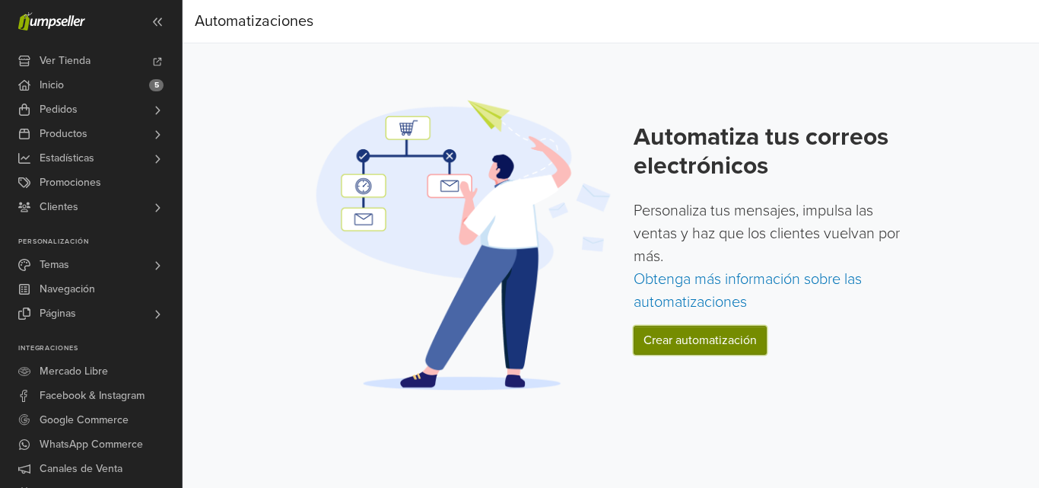
click at [711, 347] on link "Crear automatización" at bounding box center [700, 340] width 133 height 29
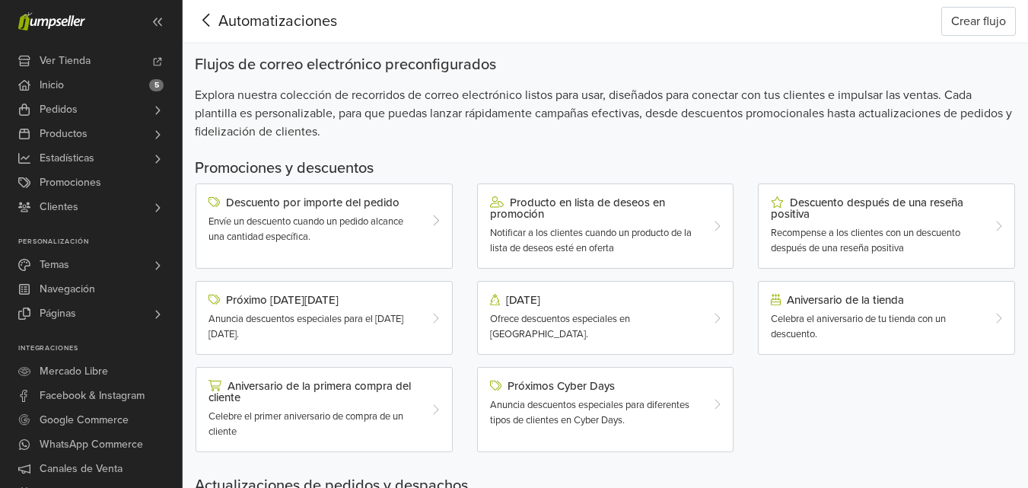
scroll to position [76, 0]
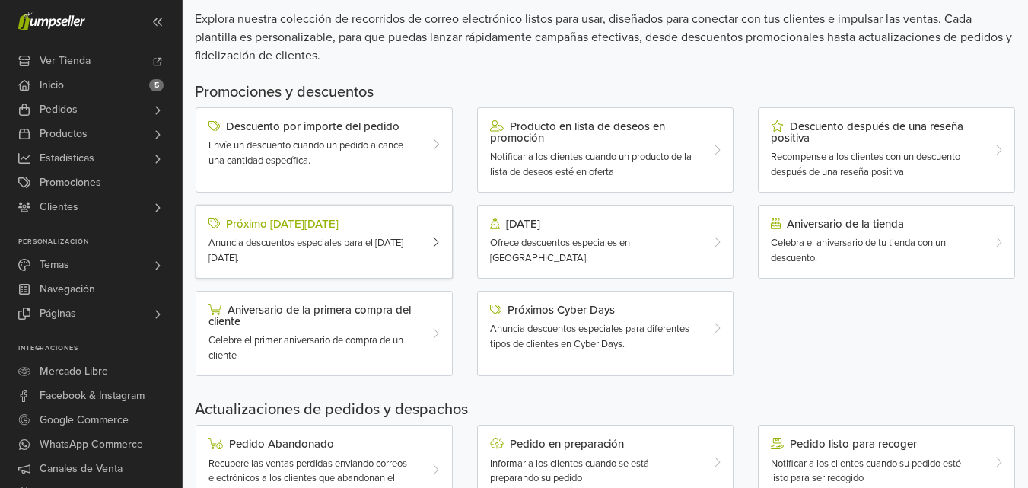
click at [354, 243] on span "Anuncia descuentos especiales para el [DATE][DATE]." at bounding box center [305, 250] width 195 height 27
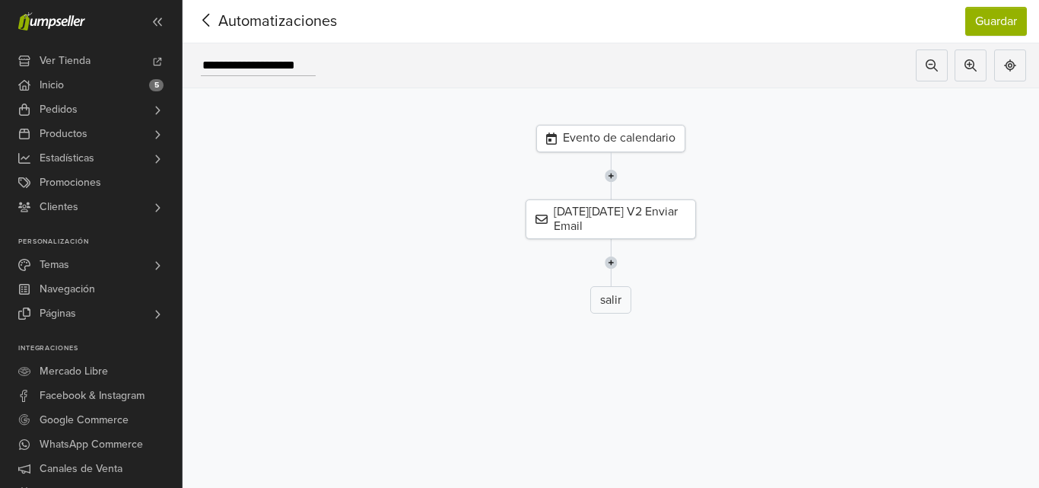
click at [622, 137] on div "Evento de calendario" at bounding box center [610, 138] width 149 height 27
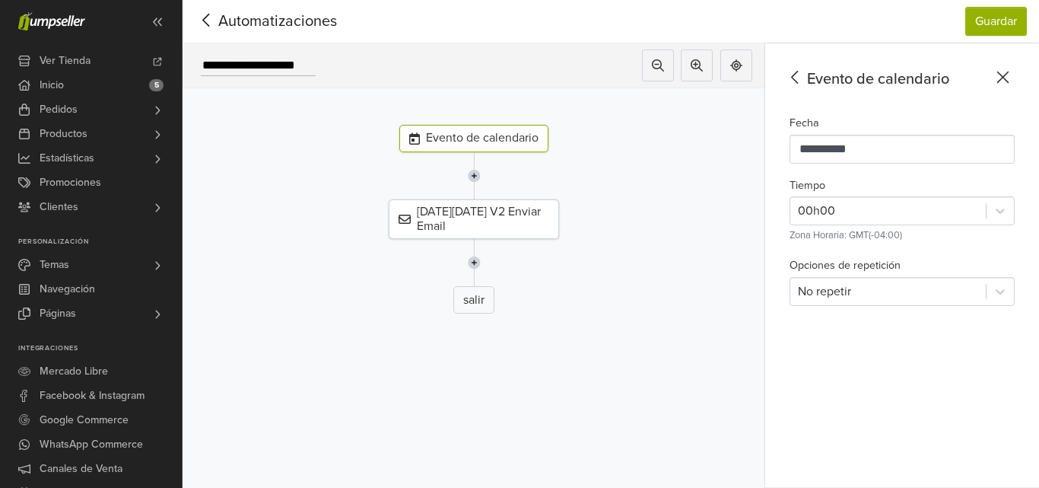
click at [1005, 78] on icon at bounding box center [1003, 77] width 24 height 19
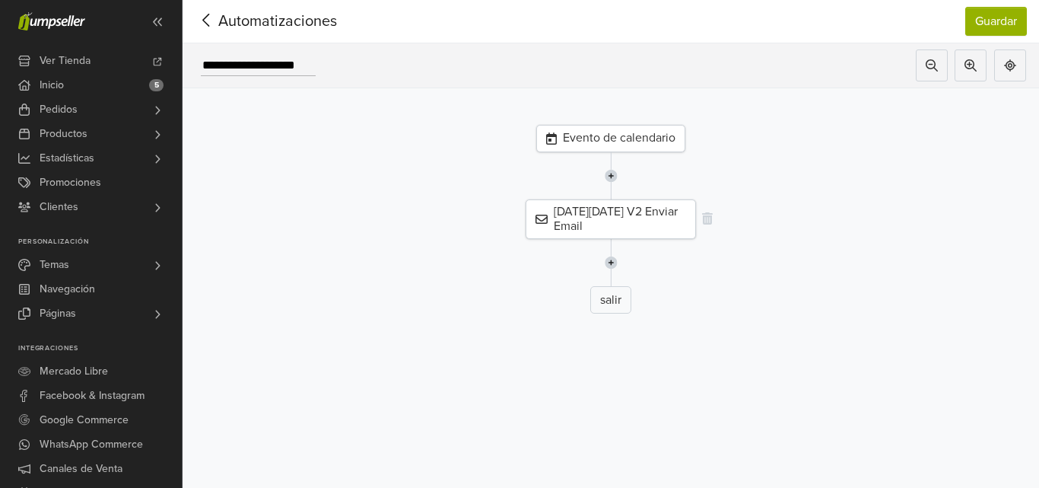
click at [625, 220] on div "[DATE][DATE] V2 Enviar Email" at bounding box center [611, 219] width 170 height 40
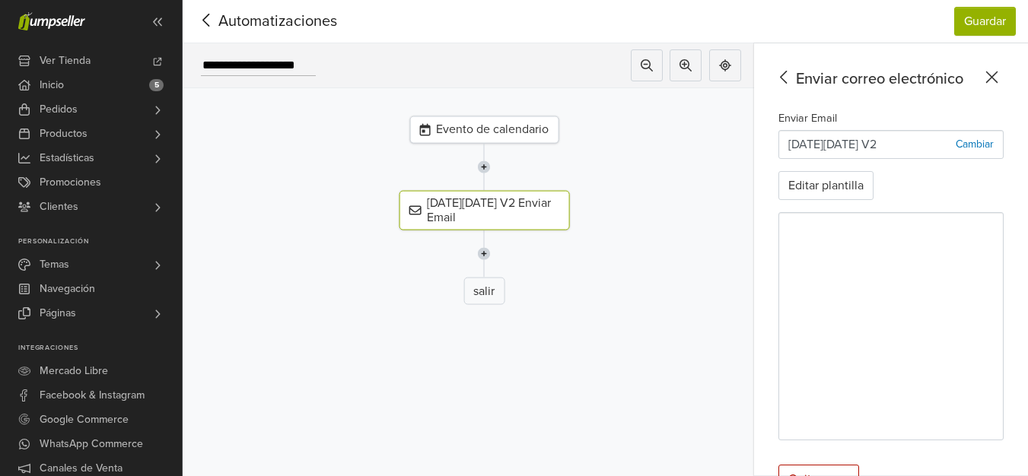
click at [549, 258] on div at bounding box center [484, 253] width 594 height 47
click at [973, 175] on div "Enviar Email [DATE][DATE] V2 Cambiar Editar plantilla" at bounding box center [890, 275] width 225 height 332
click at [653, 60] on icon at bounding box center [646, 65] width 12 height 12
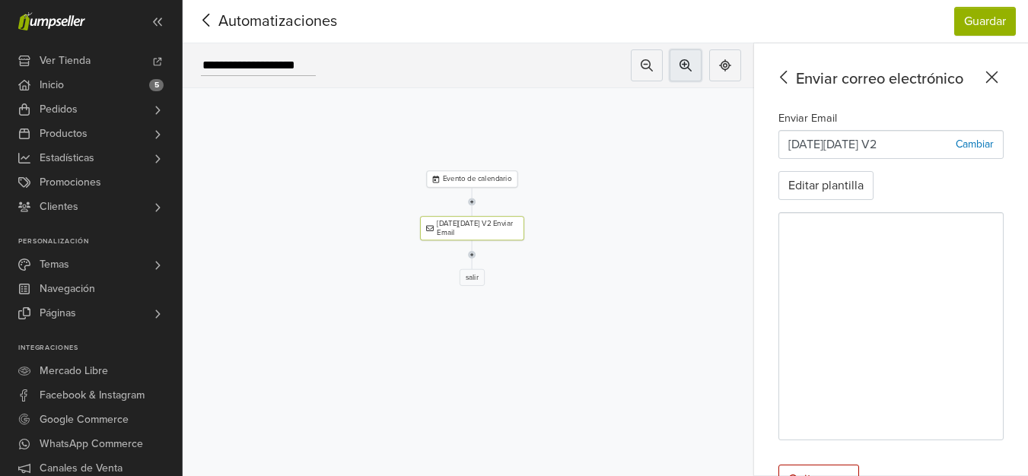
click at [701, 68] on button at bounding box center [685, 65] width 32 height 32
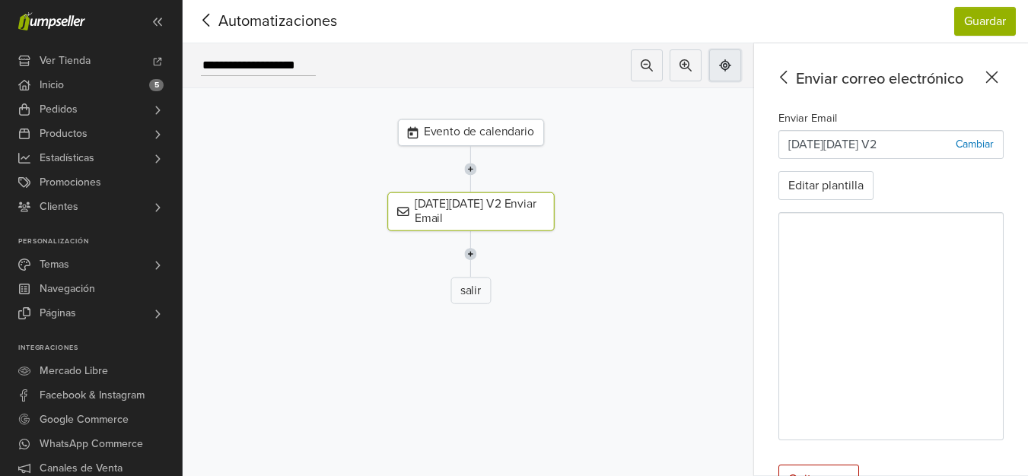
click at [731, 62] on icon at bounding box center [725, 65] width 12 height 12
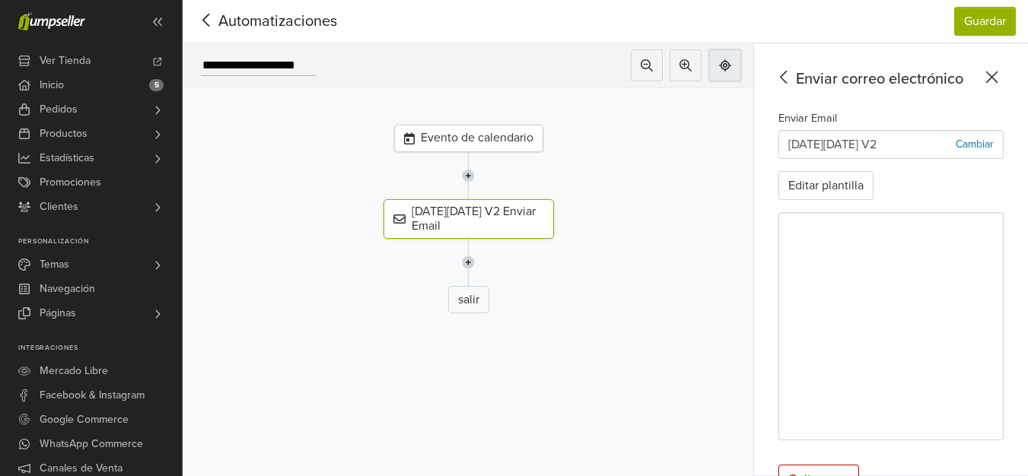
click at [731, 61] on icon at bounding box center [725, 65] width 12 height 12
click at [470, 261] on img at bounding box center [468, 262] width 13 height 47
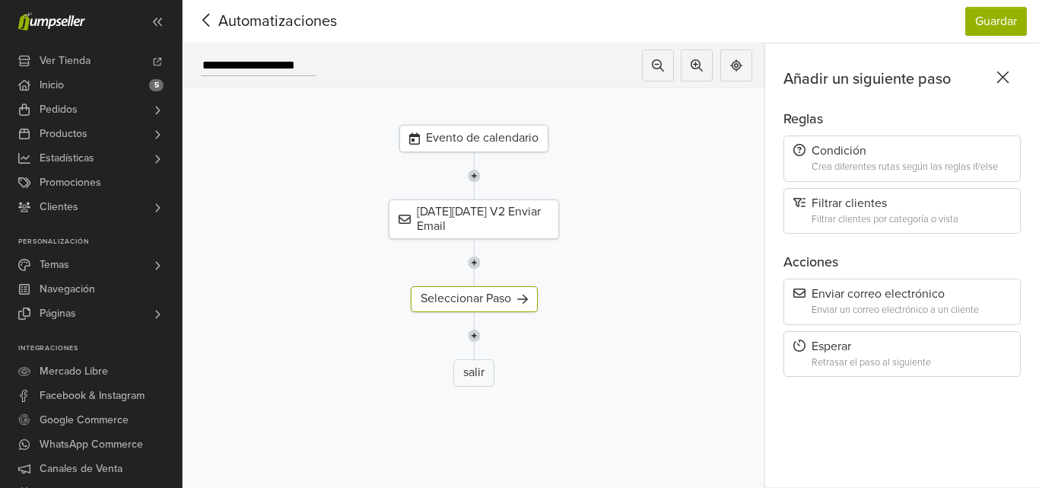
click at [476, 264] on img at bounding box center [474, 262] width 13 height 47
click at [548, 372] on icon at bounding box center [548, 370] width 11 height 12
click at [548, 299] on icon at bounding box center [548, 297] width 11 height 12
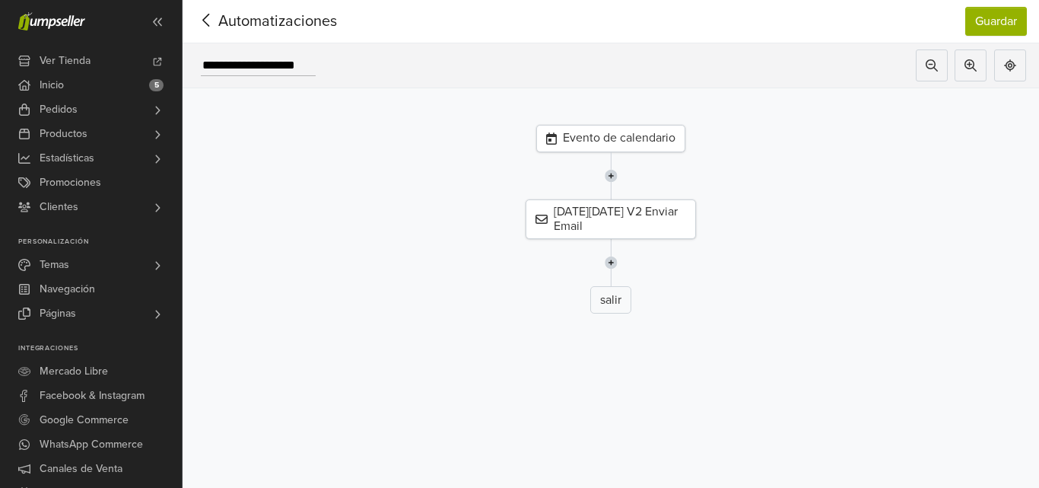
click at [611, 176] on img at bounding box center [611, 175] width 13 height 47
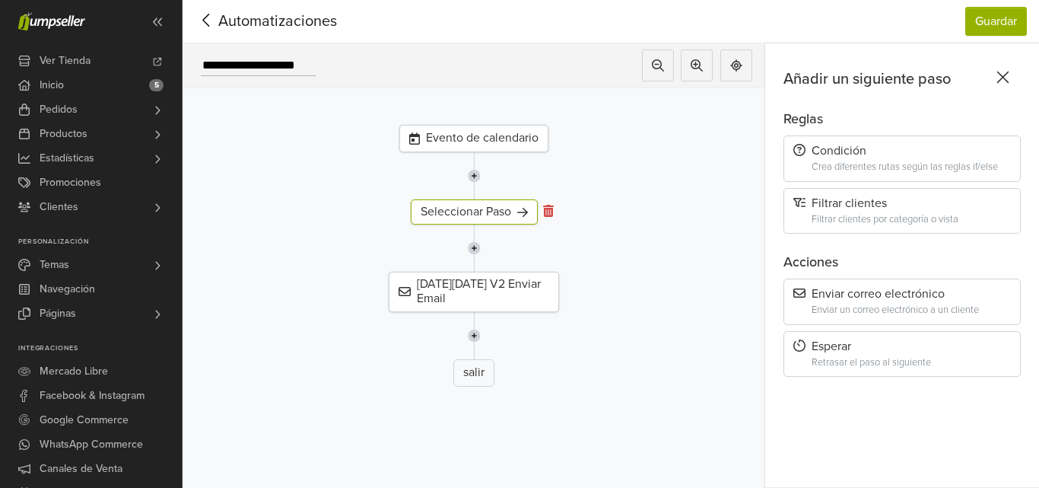
click at [543, 211] on icon at bounding box center [548, 211] width 11 height 12
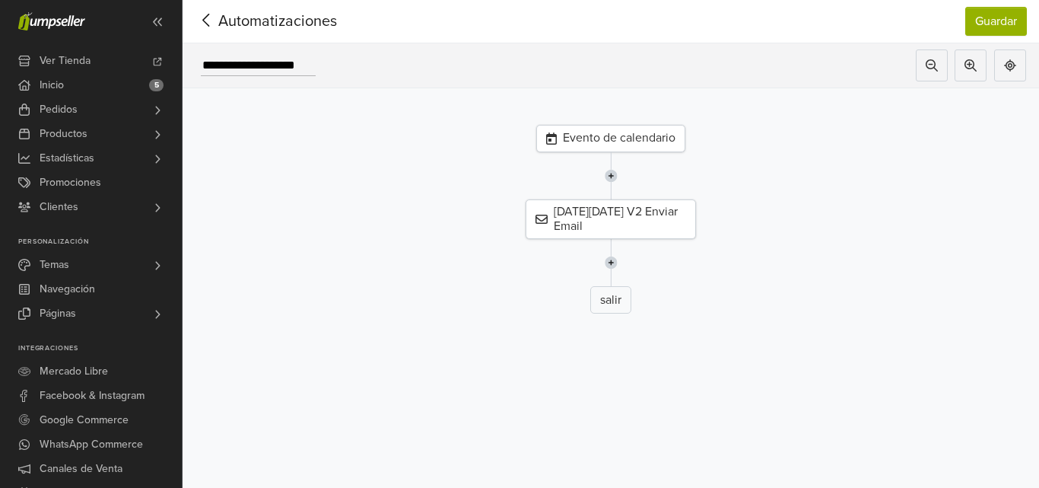
click at [221, 31] on span "Automatizaciones" at bounding box center [254, 21] width 119 height 23
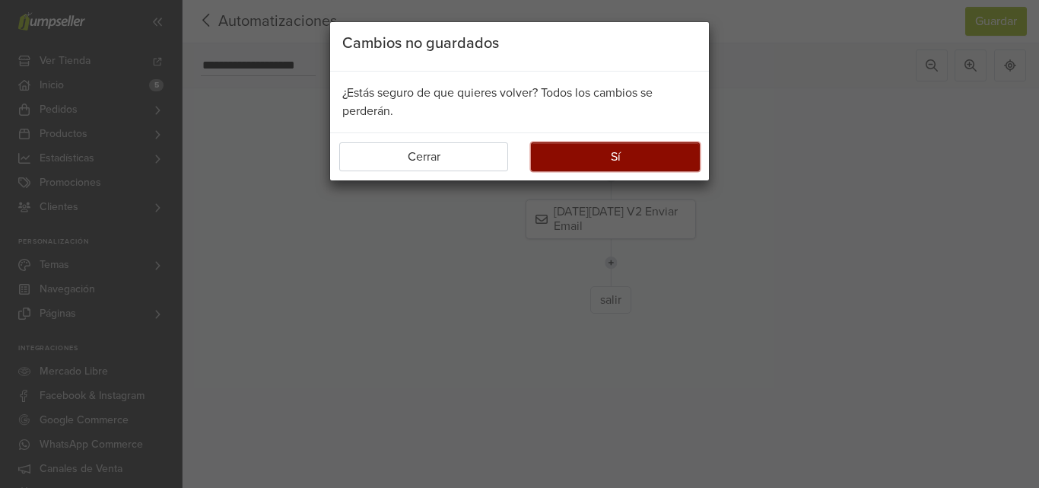
click at [631, 165] on button "Sí" at bounding box center [615, 156] width 169 height 29
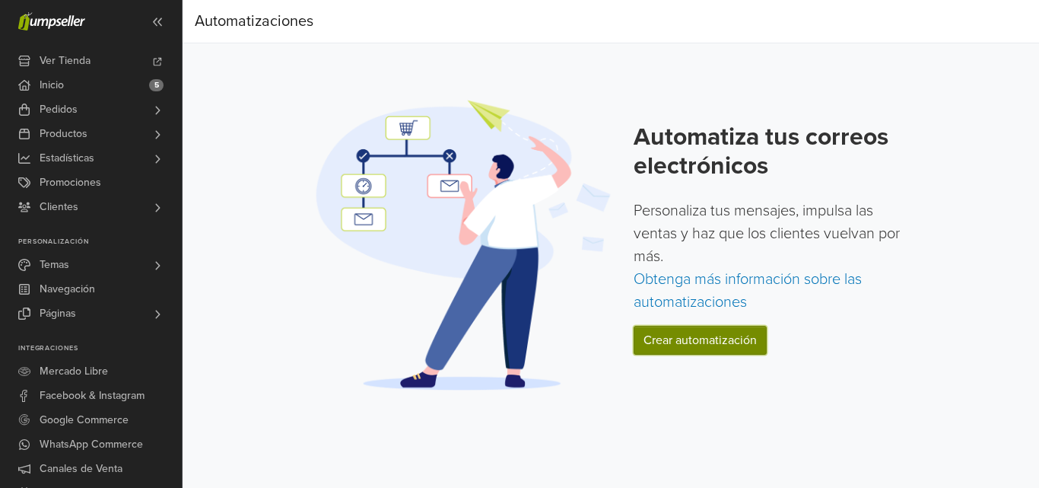
click at [752, 335] on link "Crear automatización" at bounding box center [700, 340] width 133 height 29
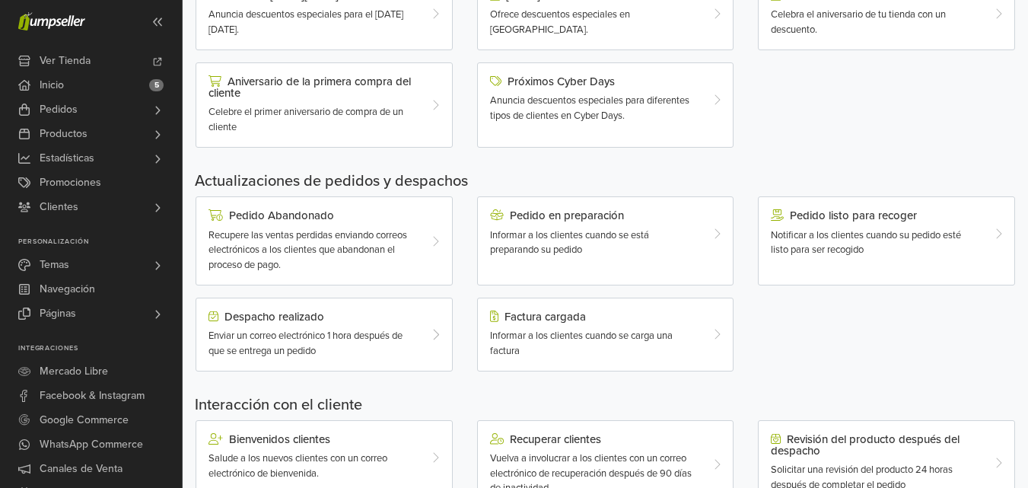
scroll to position [380, 0]
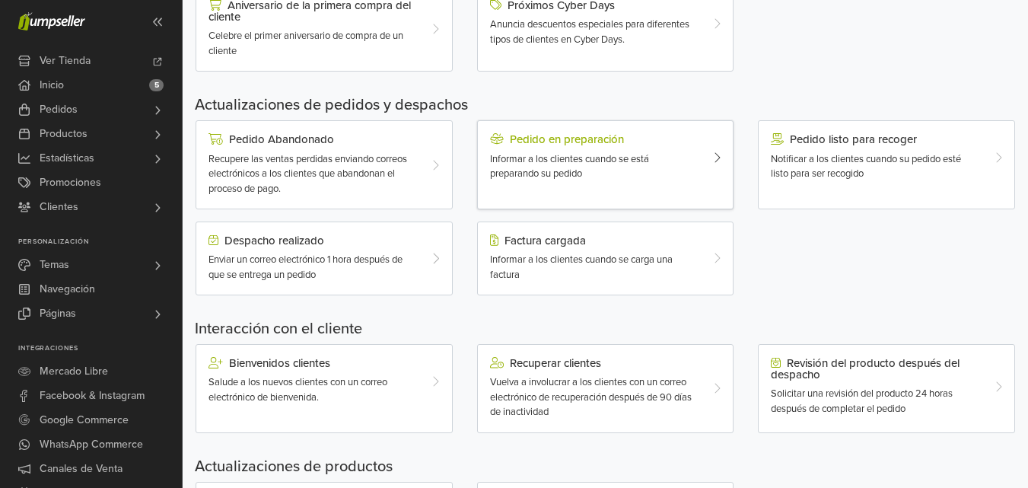
click at [646, 150] on div "Pedido en preparación Informar a los clientes cuando se está preparando su pedi…" at bounding box center [594, 157] width 233 height 48
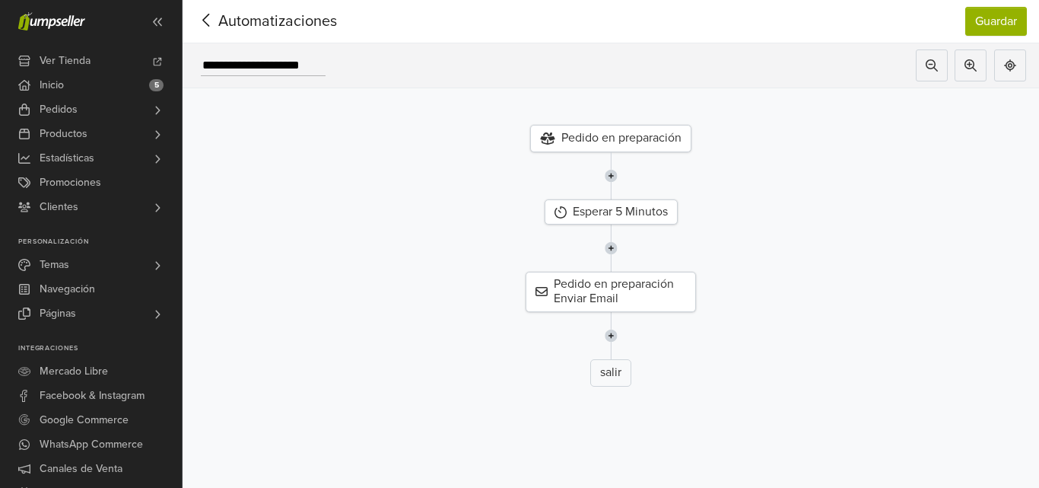
click at [234, 23] on span "Automatizaciones" at bounding box center [254, 21] width 119 height 23
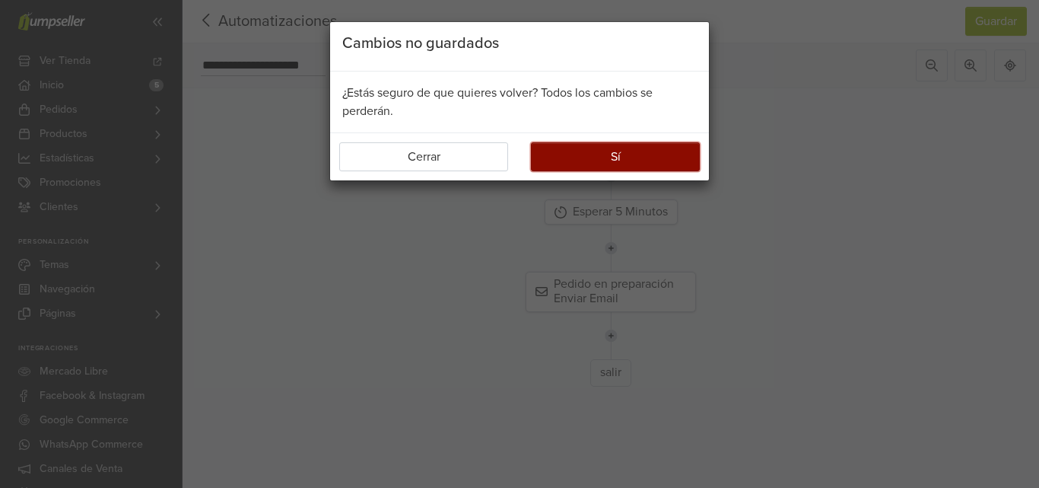
click at [577, 144] on button "Sí" at bounding box center [615, 156] width 169 height 29
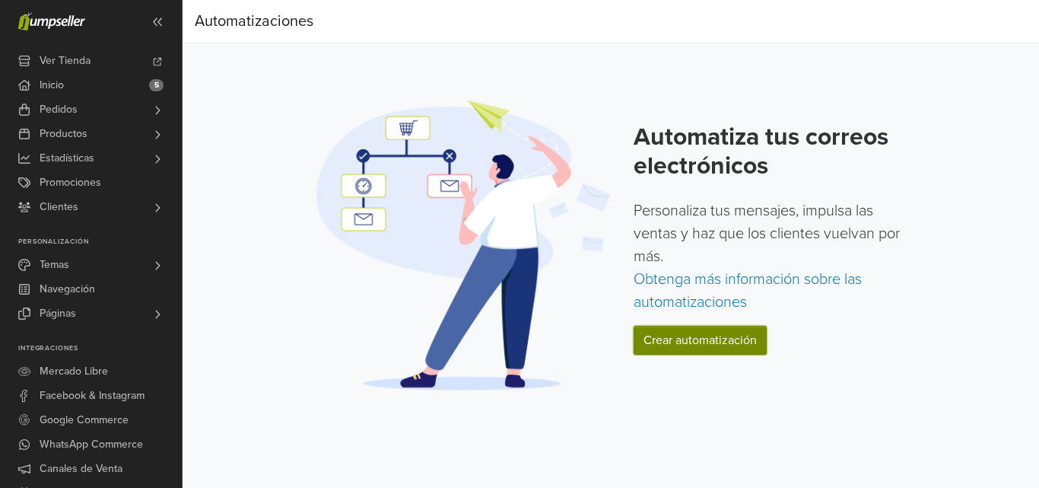
click at [716, 353] on link "Crear automatización" at bounding box center [700, 340] width 133 height 29
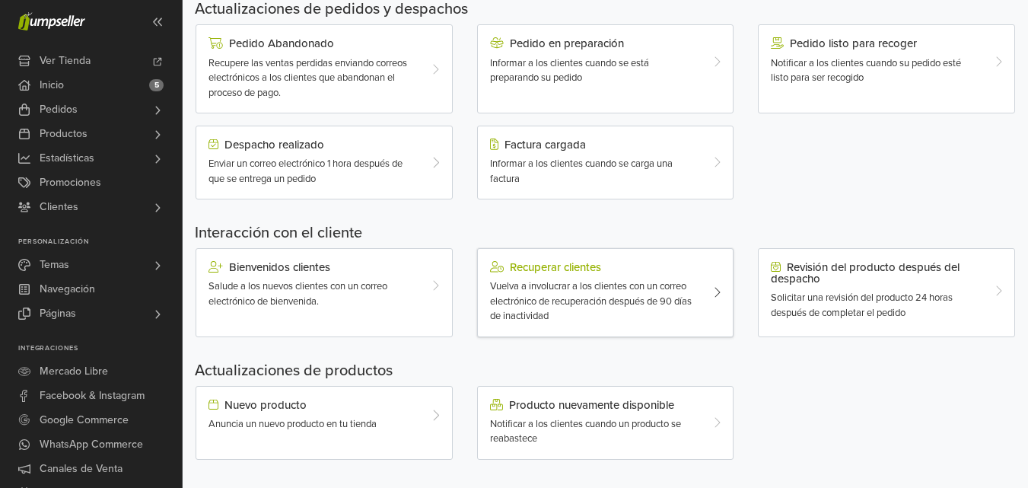
scroll to position [485, 0]
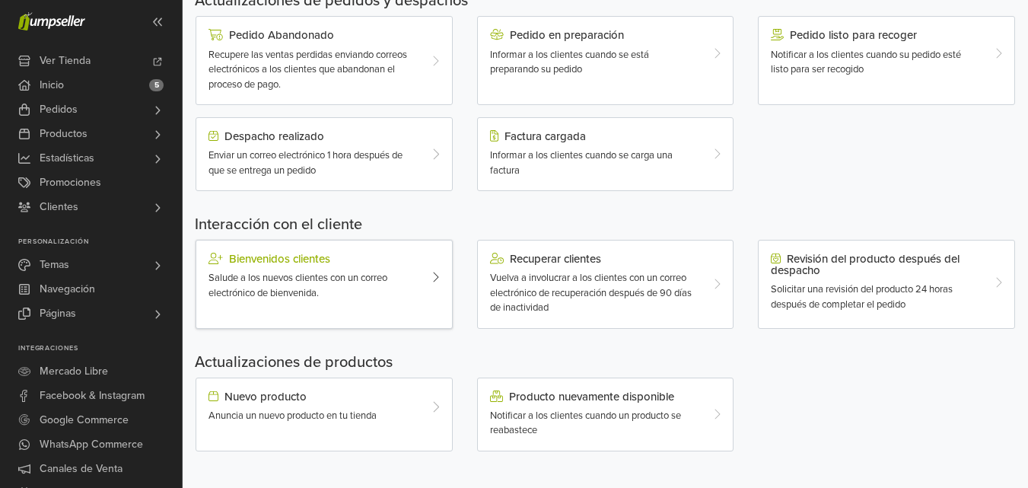
click at [302, 274] on span "Salude a los nuevos clientes con un correo electrónico de bienvenida." at bounding box center [297, 285] width 179 height 27
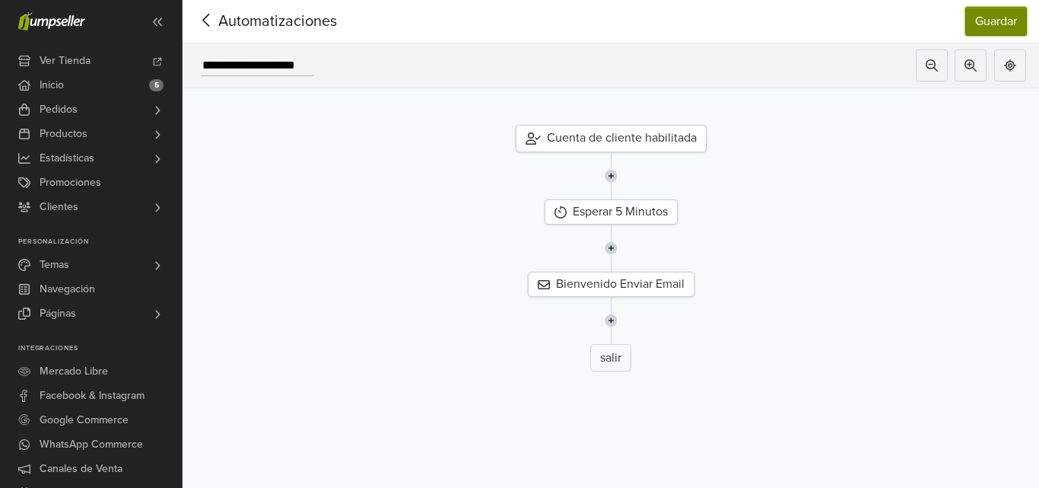
click at [989, 23] on button "Guardar" at bounding box center [996, 21] width 62 height 29
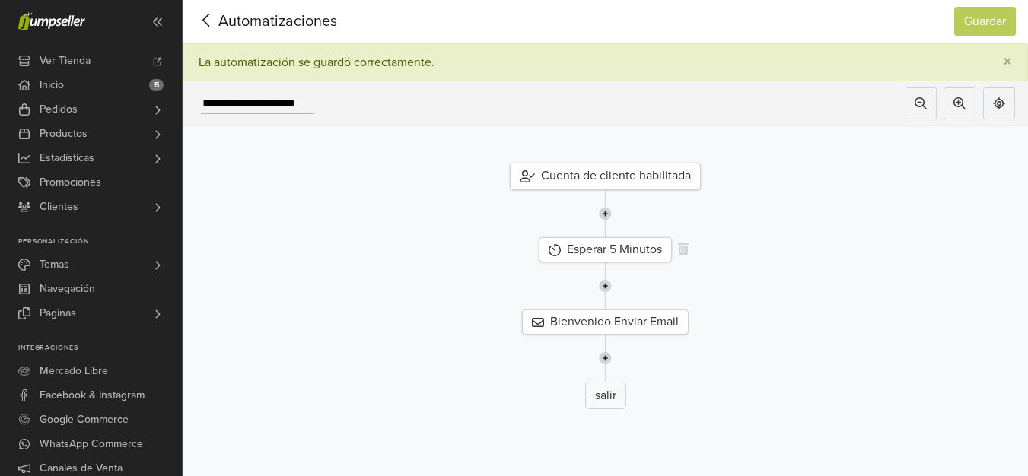
click at [612, 247] on div "Esperar 5 Minutos" at bounding box center [605, 249] width 133 height 25
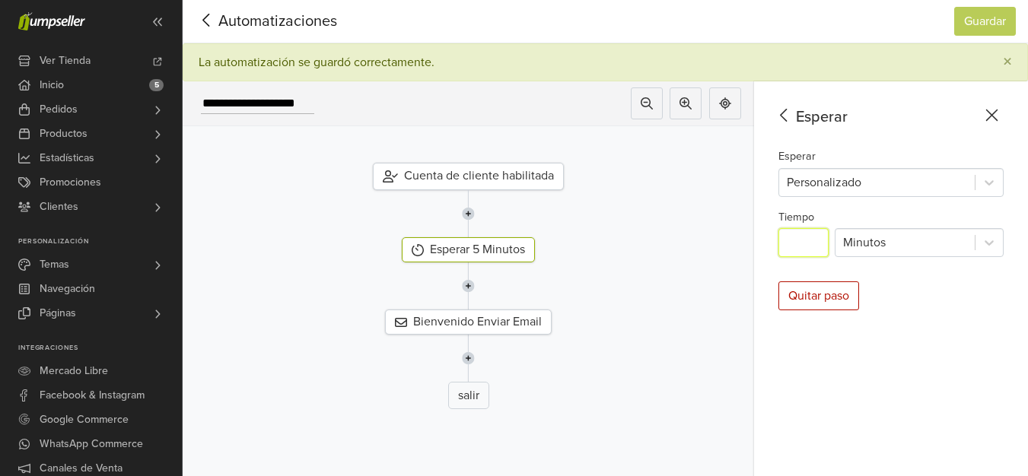
drag, startPoint x: 817, startPoint y: 237, endPoint x: 716, endPoint y: 224, distance: 102.0
click at [716, 224] on div "**********" at bounding box center [605, 297] width 845 height 433
type input "*"
click at [796, 115] on icon at bounding box center [784, 115] width 24 height 19
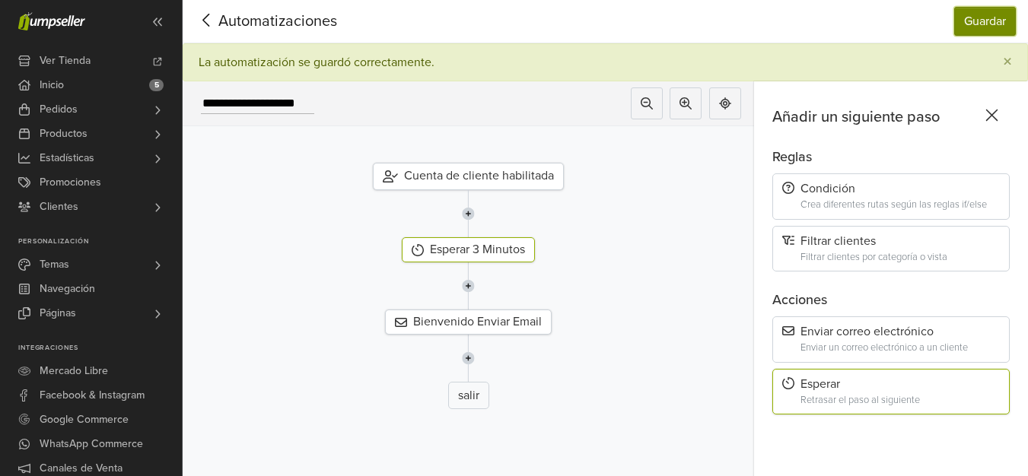
click at [1006, 19] on button "Guardar" at bounding box center [985, 21] width 62 height 29
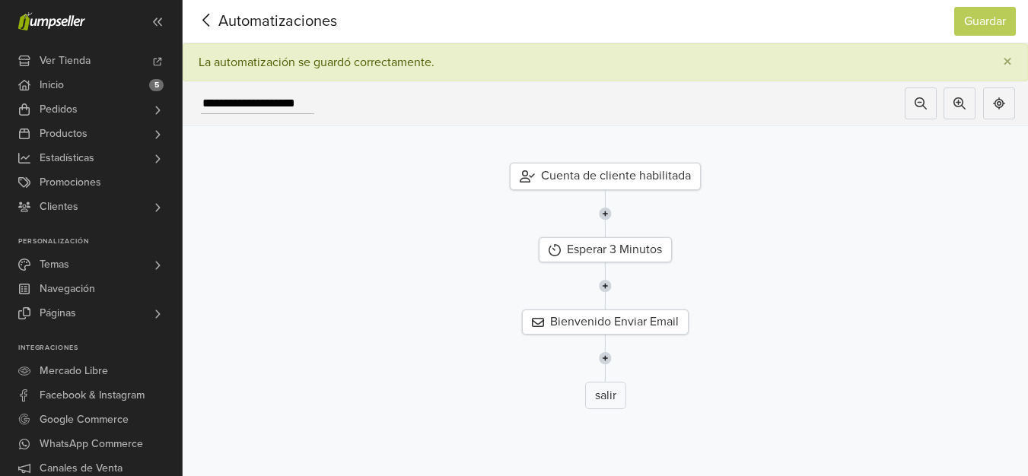
click at [216, 25] on icon at bounding box center [207, 20] width 24 height 19
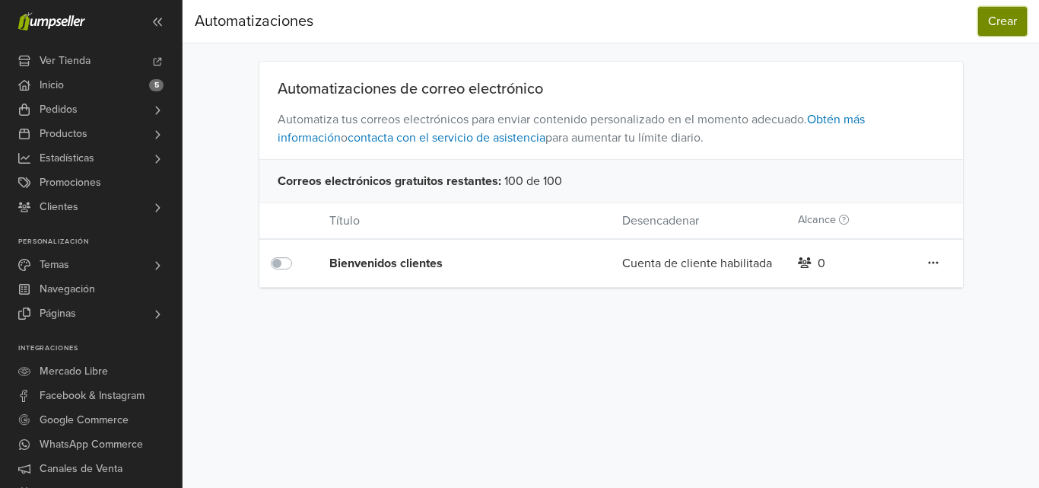
click at [1009, 27] on button "Crear" at bounding box center [1002, 21] width 49 height 29
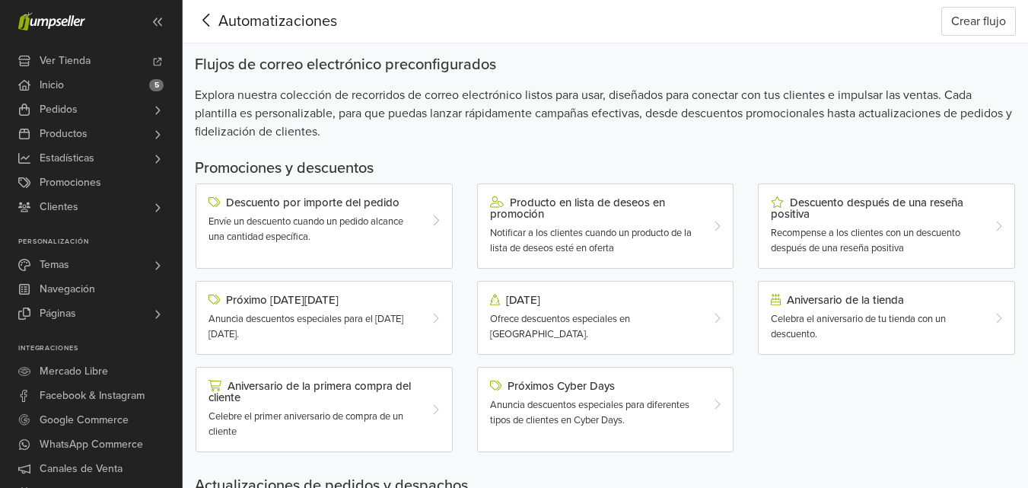
click at [211, 27] on icon at bounding box center [207, 20] width 24 height 19
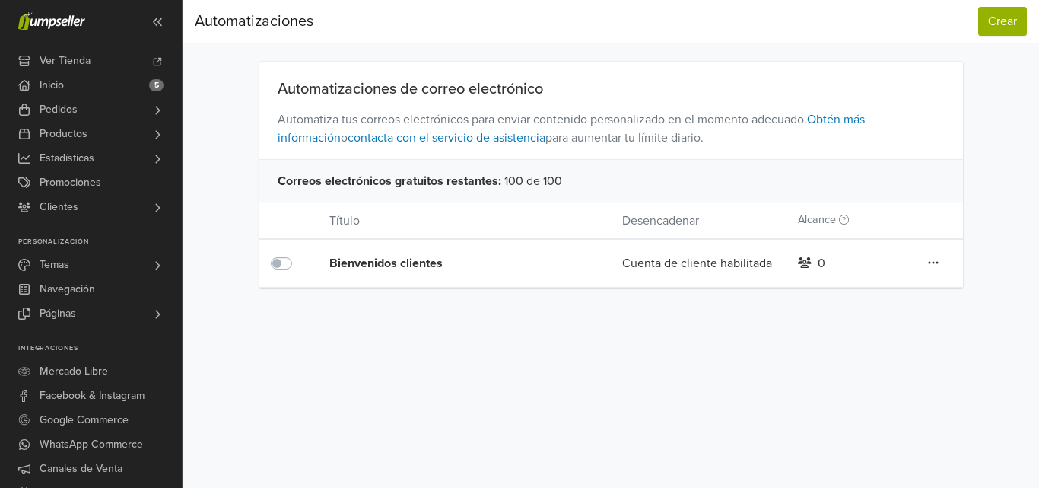
click at [934, 266] on icon at bounding box center [933, 262] width 11 height 12
click at [861, 288] on link "Editar" at bounding box center [878, 293] width 120 height 24
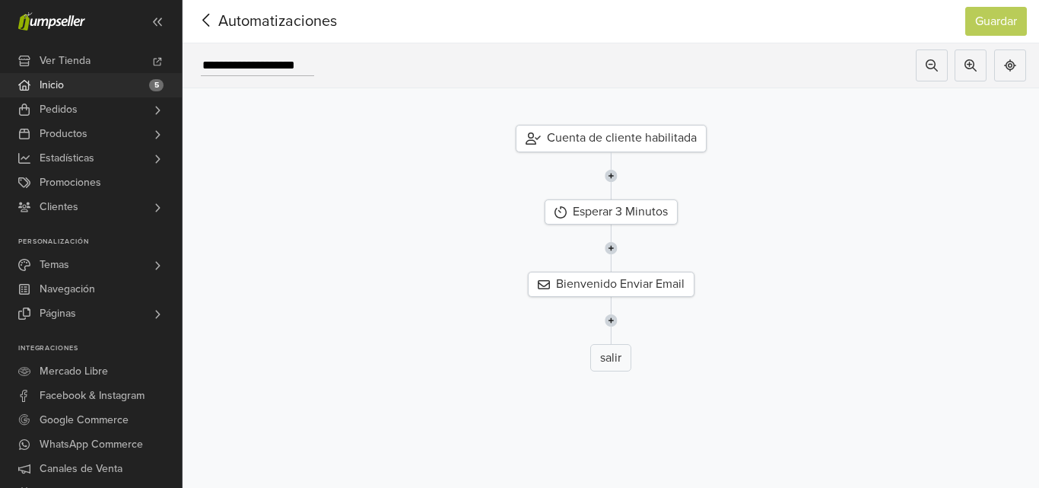
click at [54, 81] on span "Inicio" at bounding box center [52, 85] width 24 height 24
